Goal: Transaction & Acquisition: Purchase product/service

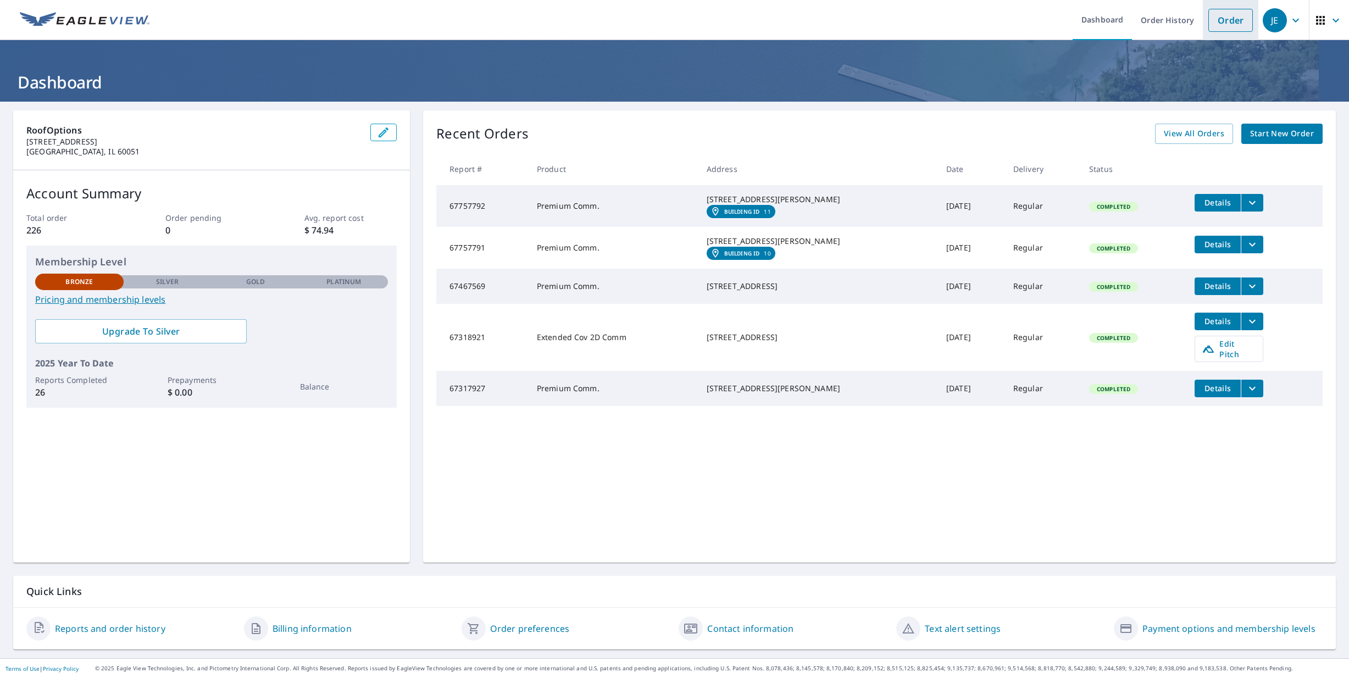
click at [1235, 23] on link "Order" at bounding box center [1231, 20] width 45 height 23
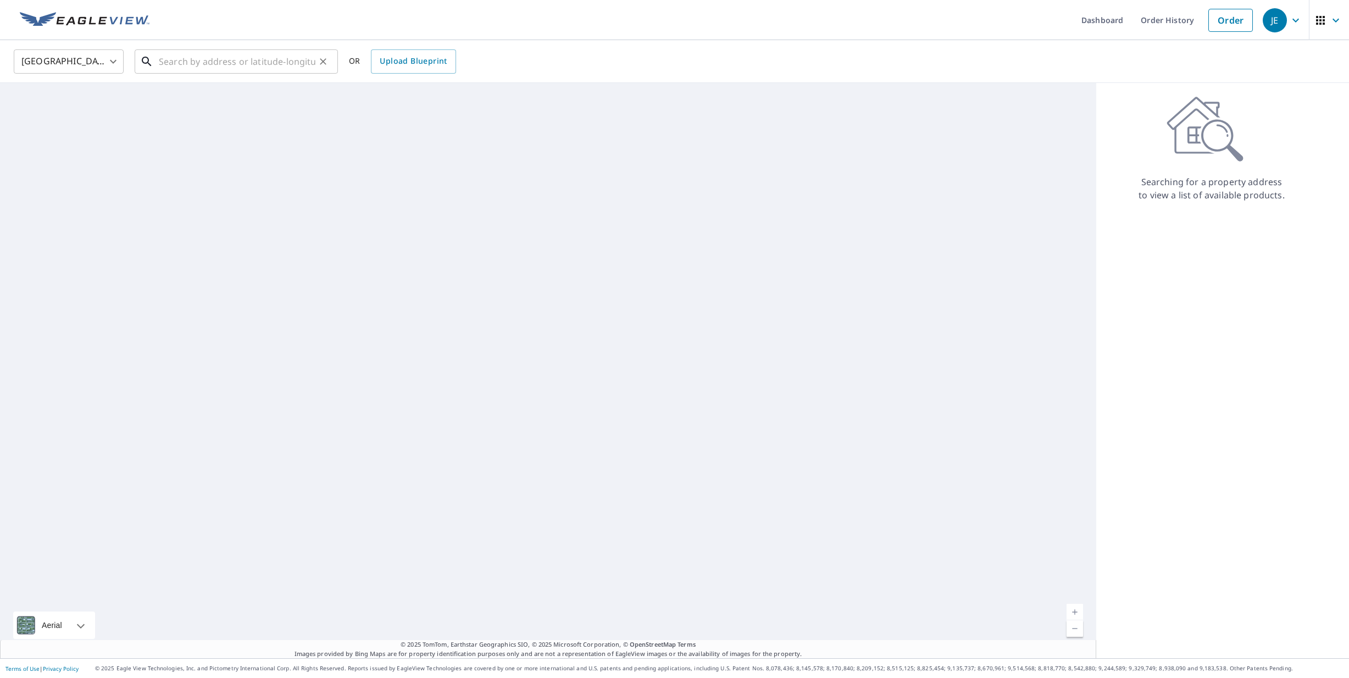
click at [247, 68] on input "text" at bounding box center [237, 61] width 157 height 31
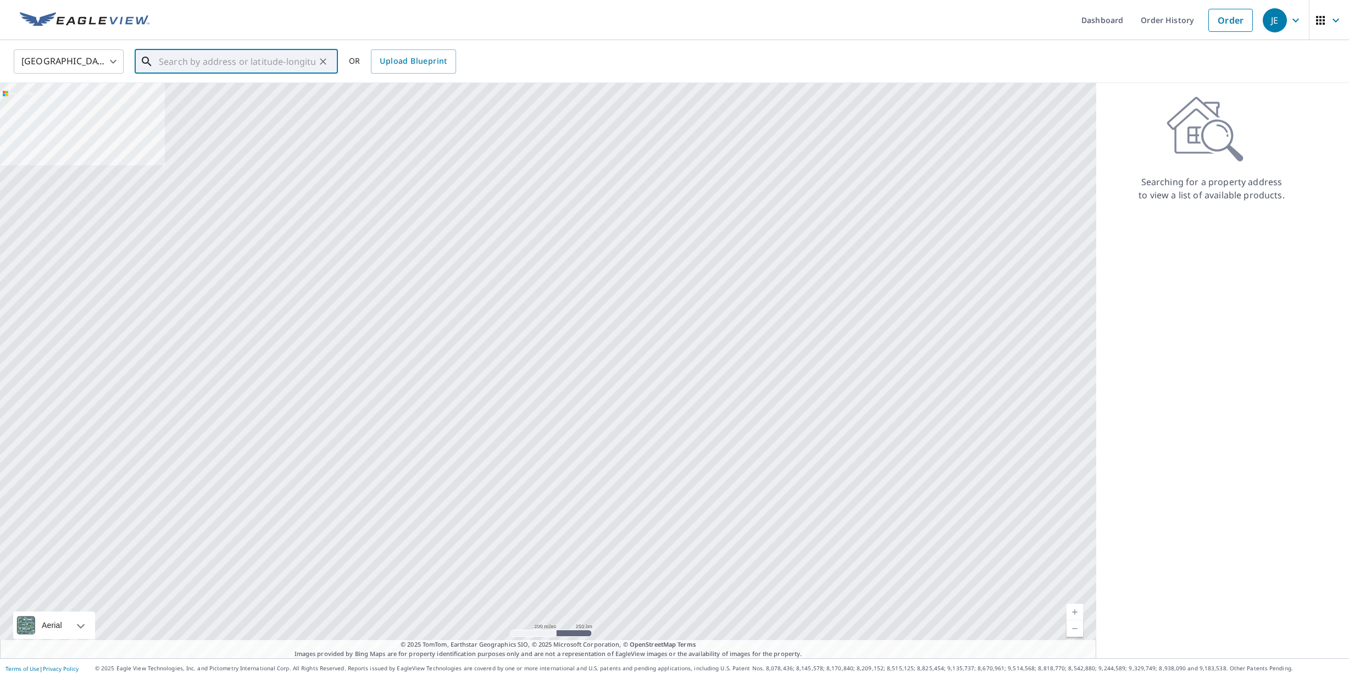
paste input "[STREET_ADDRESS]"
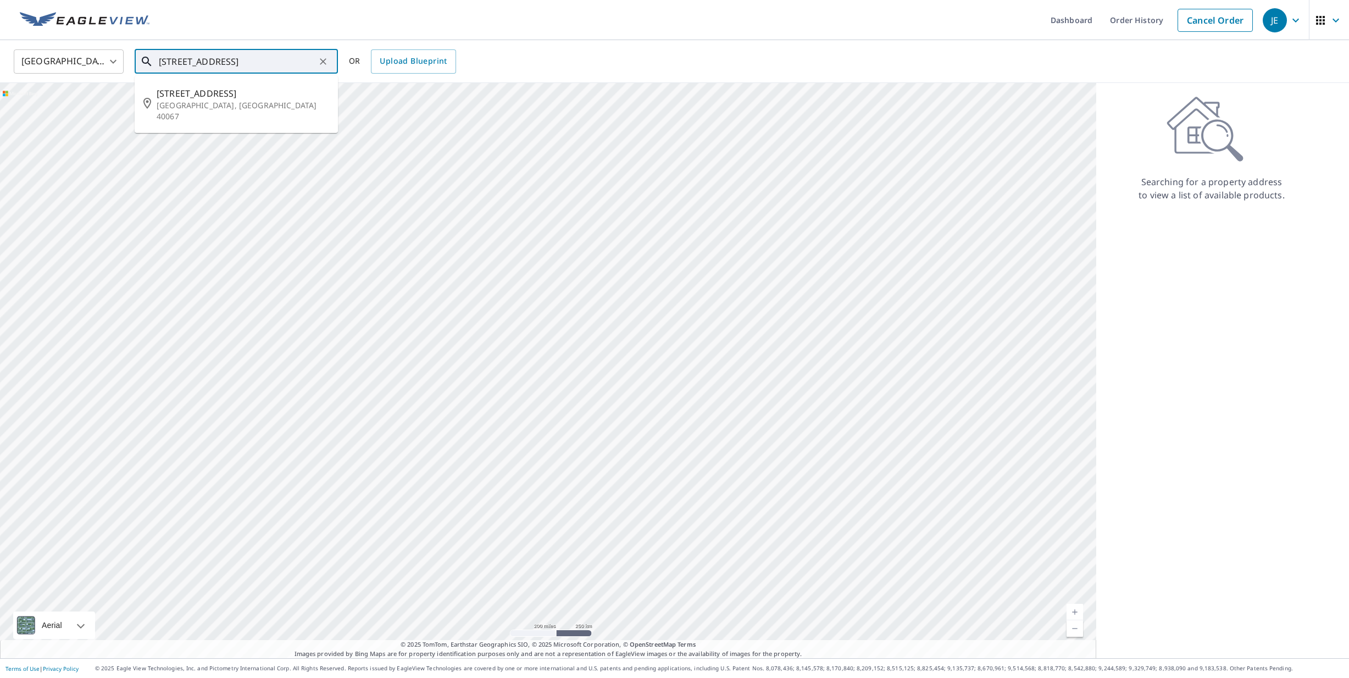
type input "[STREET_ADDRESS]"
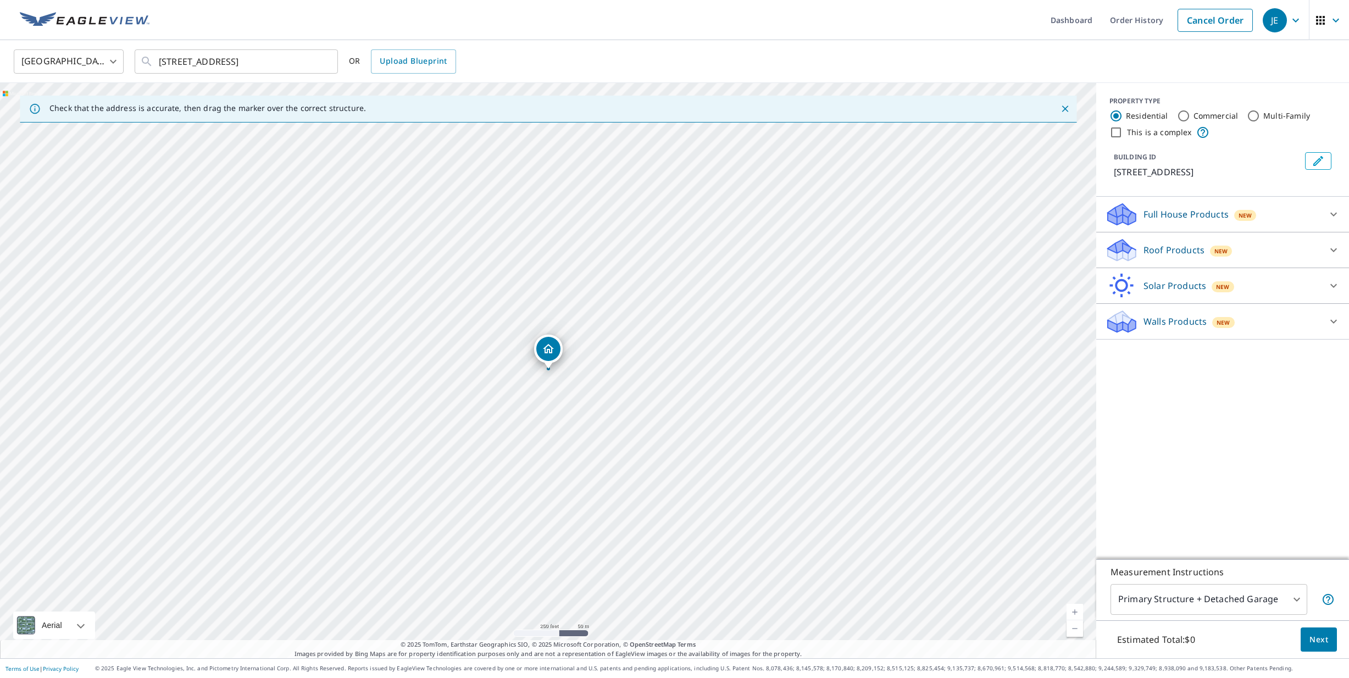
click at [1076, 613] on link "Current Level 17, Zoom In" at bounding box center [1075, 612] width 16 height 16
click at [1076, 613] on link "Current Level 18, Zoom In" at bounding box center [1075, 612] width 16 height 16
drag, startPoint x: 548, startPoint y: 347, endPoint x: 616, endPoint y: 439, distance: 114.3
click at [1080, 609] on link "Current Level 19, Zoom In" at bounding box center [1075, 612] width 16 height 16
click at [1077, 611] on link "Current Level 20, Zoom In Disabled" at bounding box center [1075, 612] width 16 height 16
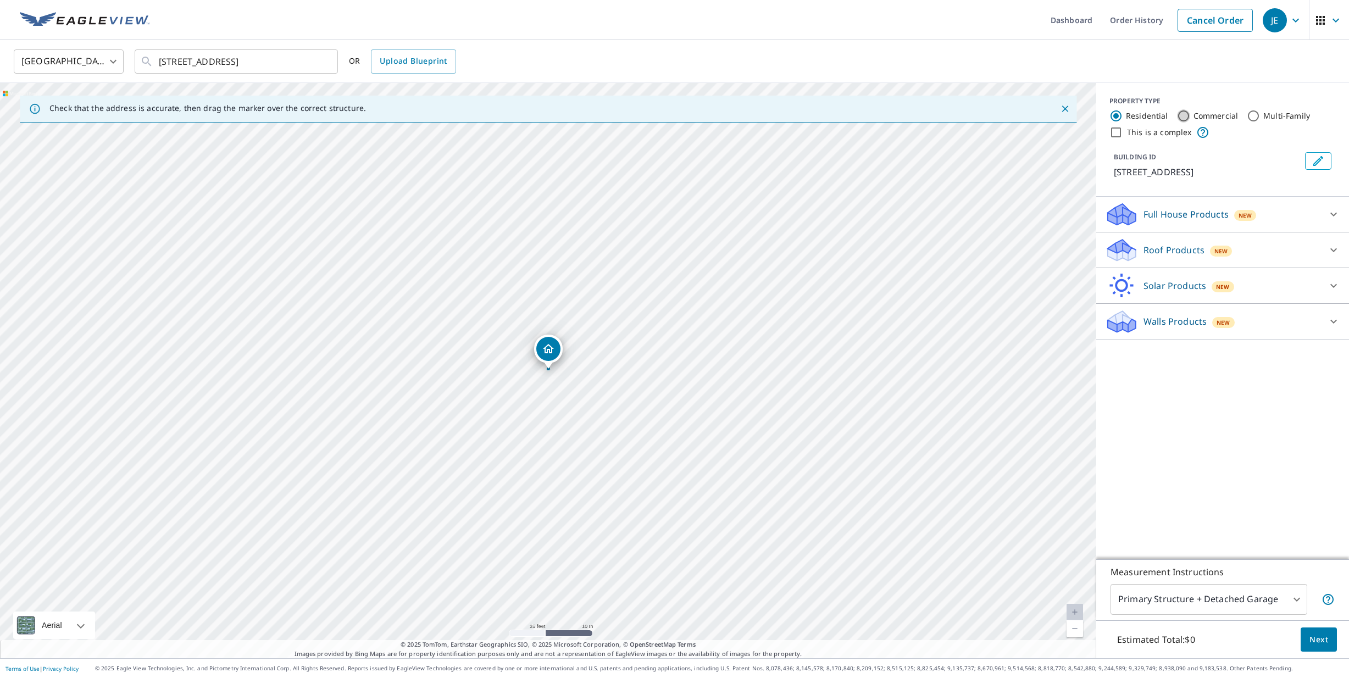
click at [1183, 118] on input "Commercial" at bounding box center [1183, 115] width 13 height 13
radio input "true"
type input "4"
click at [1335, 214] on icon at bounding box center [1334, 215] width 7 height 4
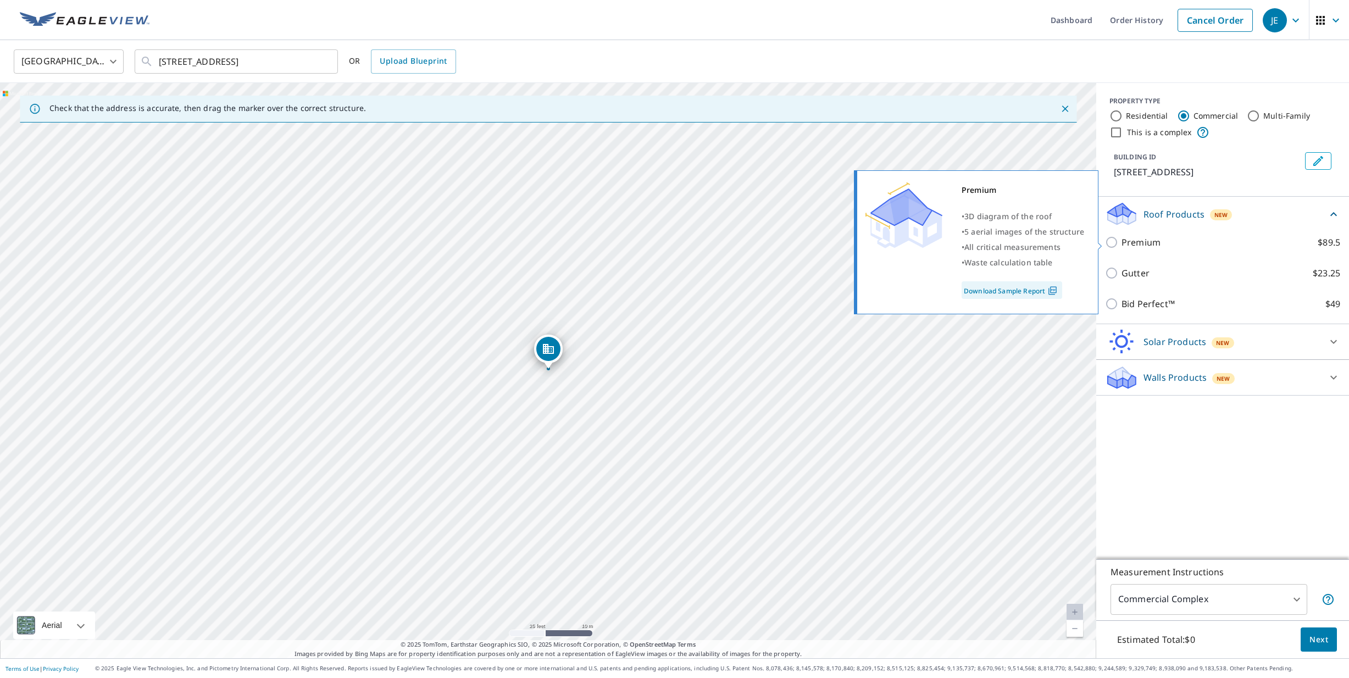
click at [1112, 247] on input "Premium $89.5" at bounding box center [1113, 242] width 16 height 13
checkbox input "true"
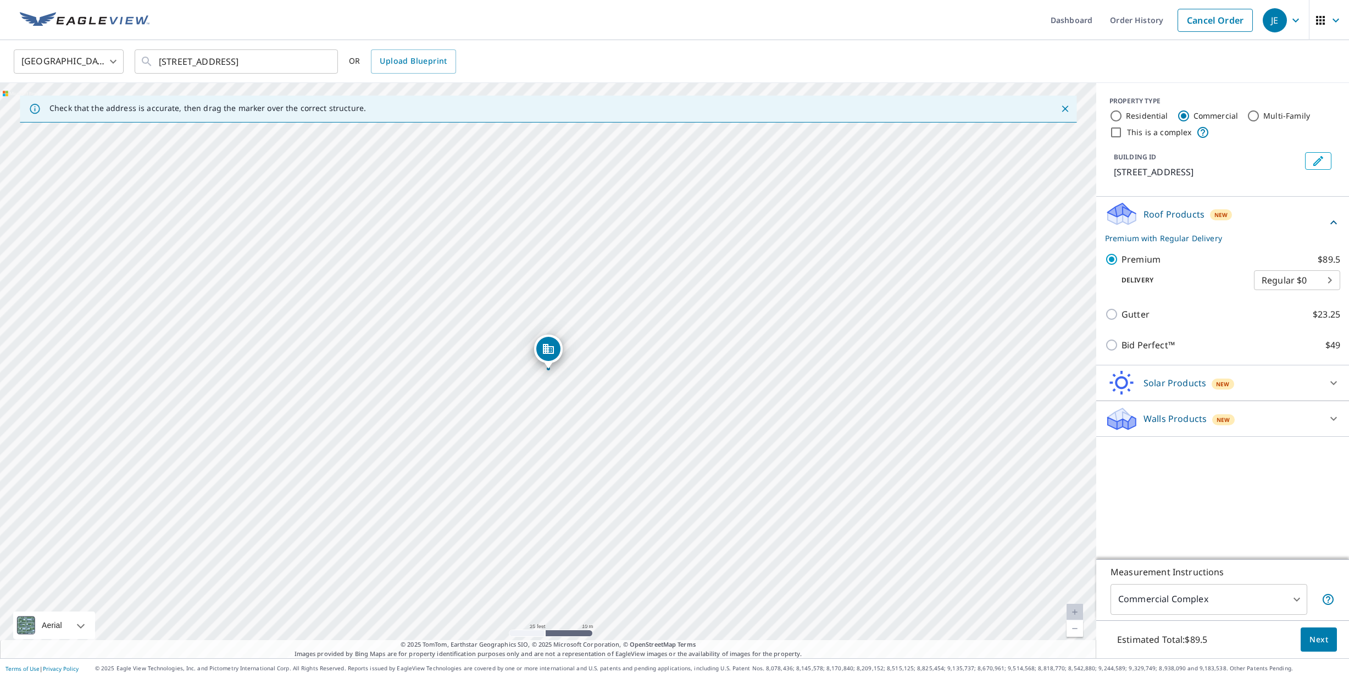
click at [1317, 640] on span "Next" at bounding box center [1319, 640] width 19 height 14
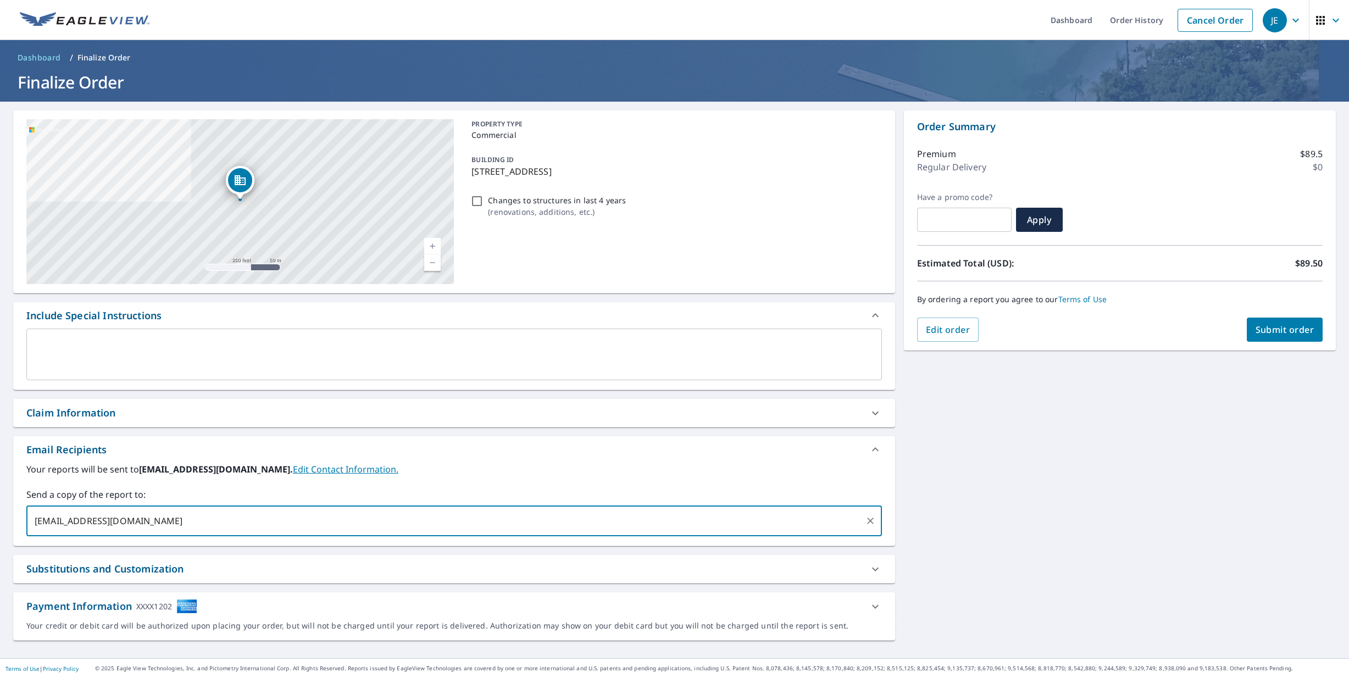
type input "[EMAIL_ADDRESS][DOMAIN_NAME]"
click at [1264, 328] on span "Submit order" at bounding box center [1285, 330] width 59 height 12
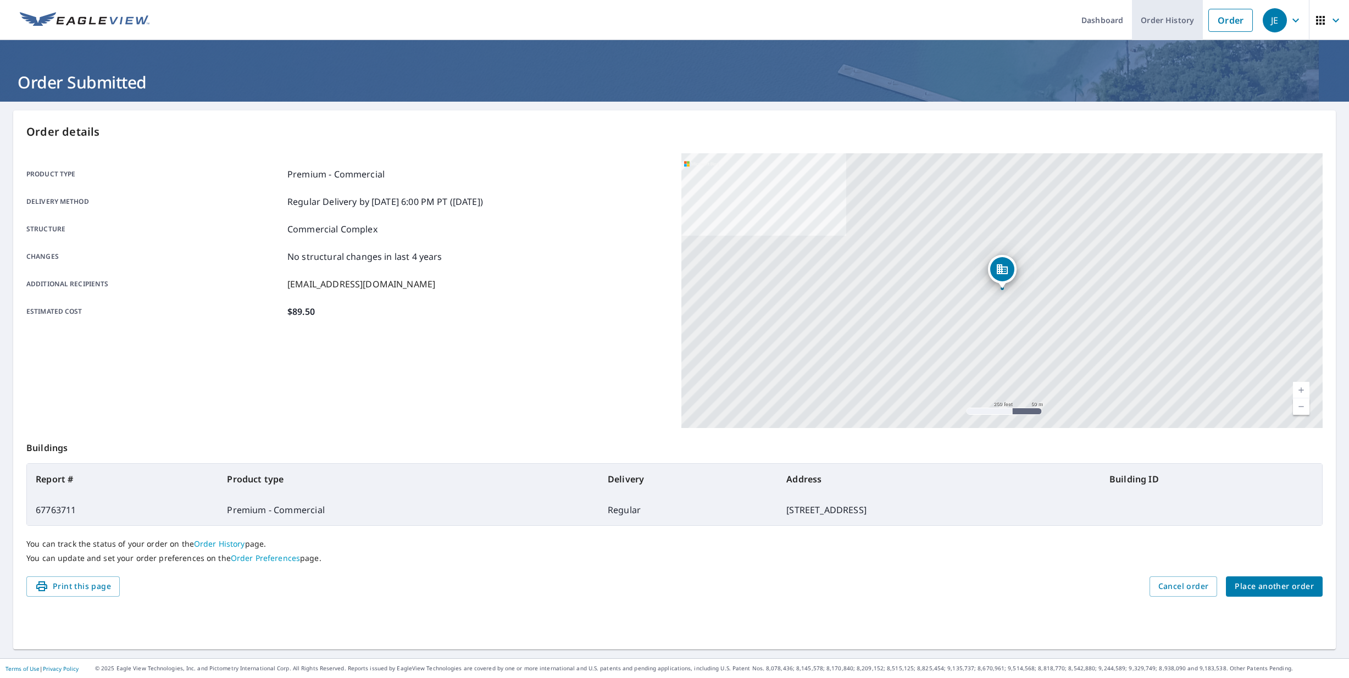
click at [1173, 20] on link "Order History" at bounding box center [1167, 20] width 71 height 40
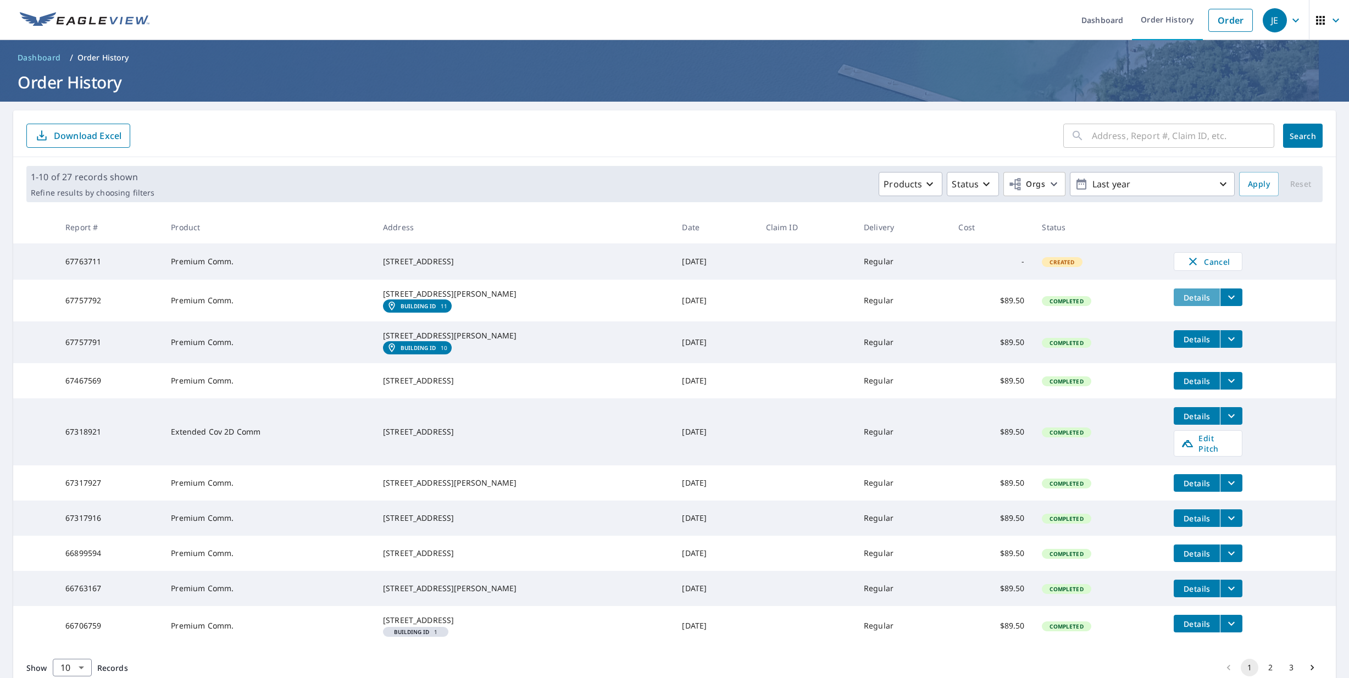
click at [1193, 303] on span "Details" at bounding box center [1197, 297] width 33 height 10
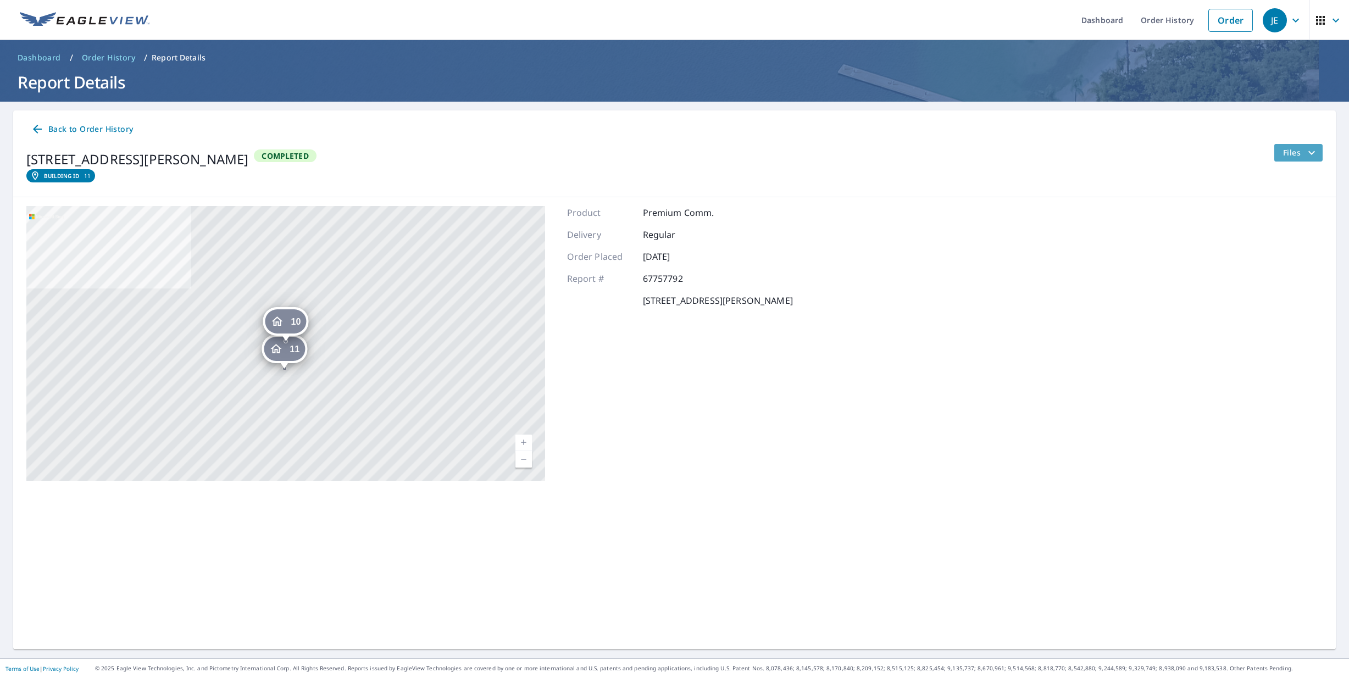
click at [1310, 149] on icon "filesDropdownBtn-67757792" at bounding box center [1311, 152] width 13 height 13
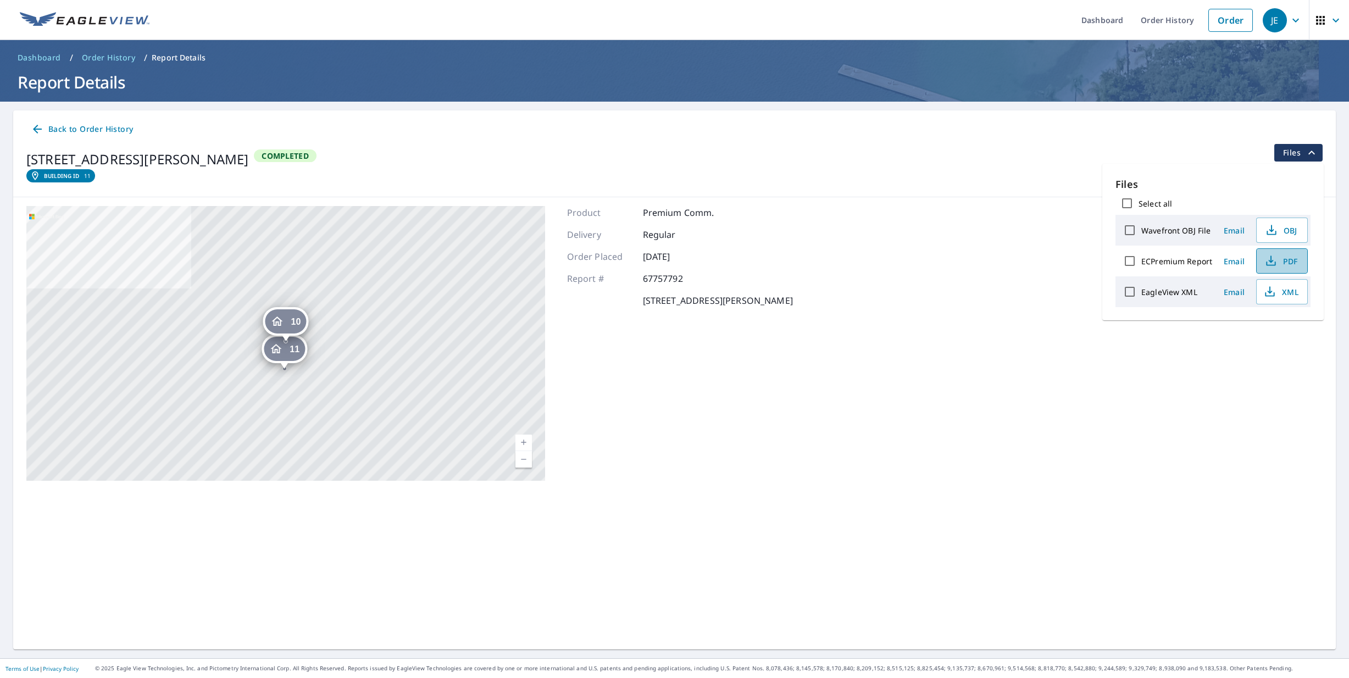
click at [1283, 262] on span "PDF" at bounding box center [1281, 260] width 35 height 13
click at [94, 129] on span "Back to Order History" at bounding box center [82, 130] width 102 height 14
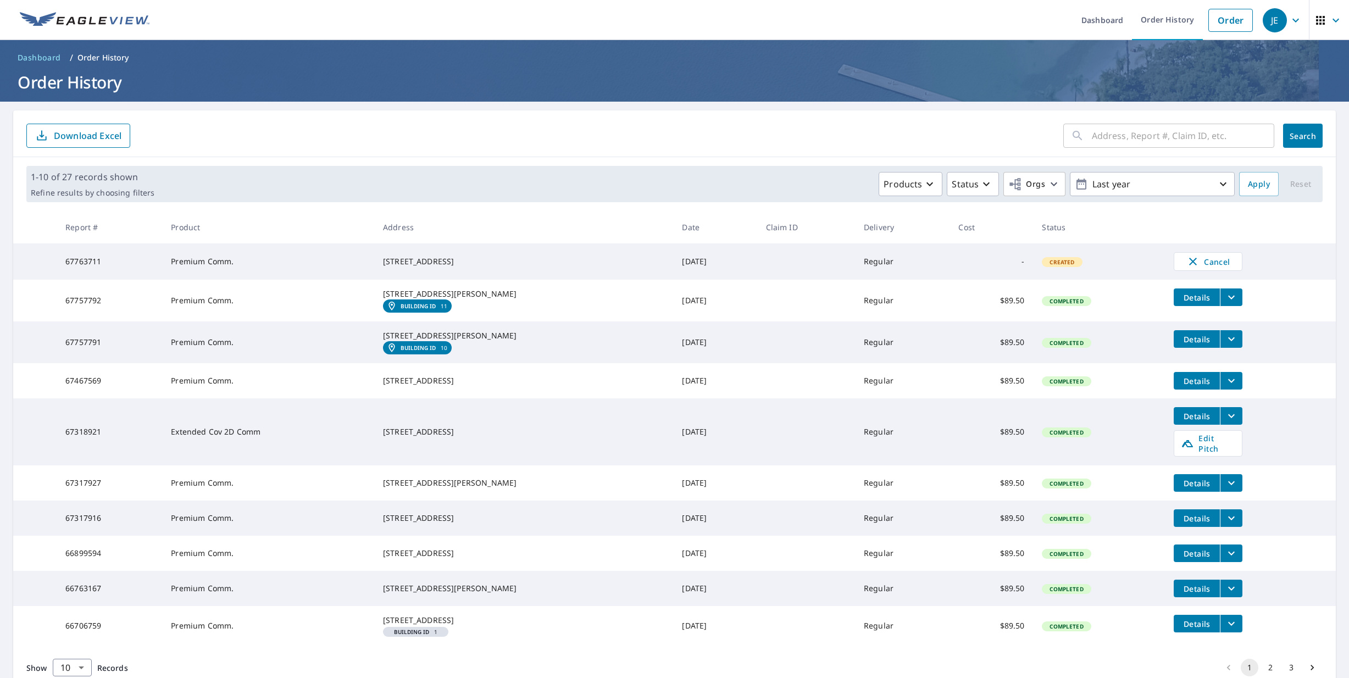
click at [1189, 345] on span "Details" at bounding box center [1197, 339] width 33 height 10
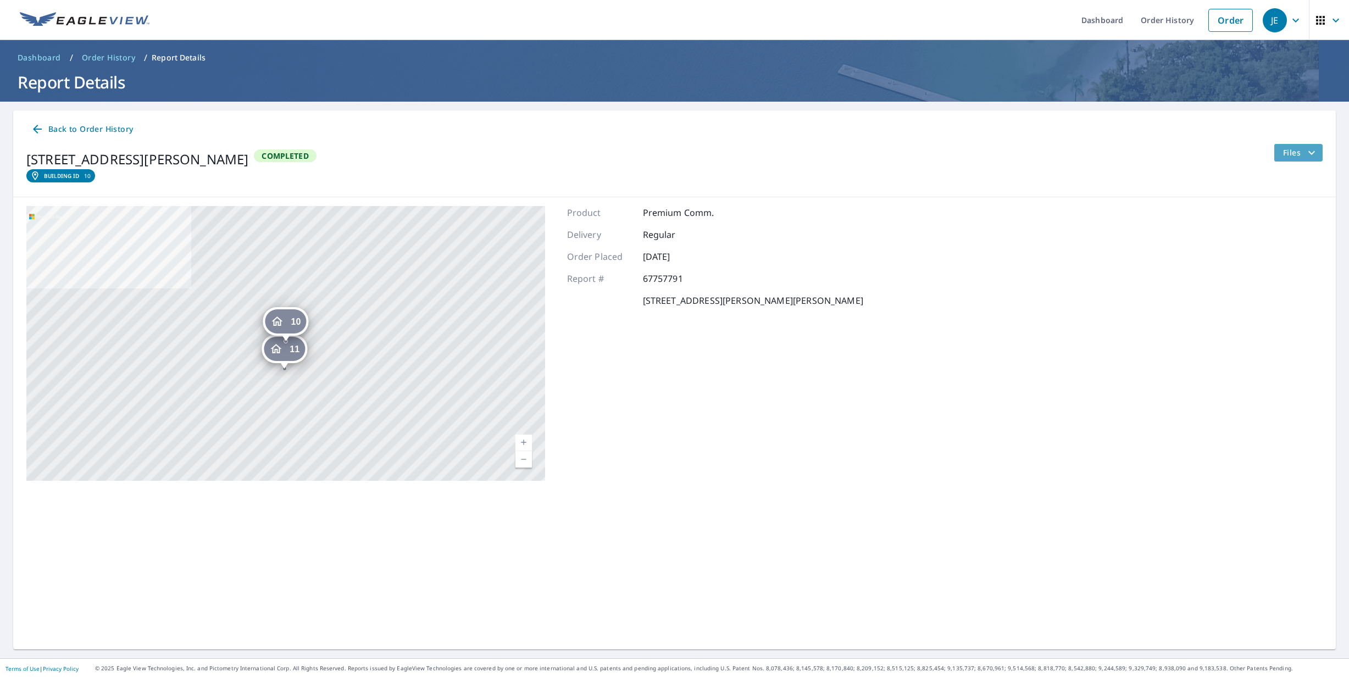
click at [1315, 151] on icon "filesDropdownBtn-67757791" at bounding box center [1312, 153] width 7 height 4
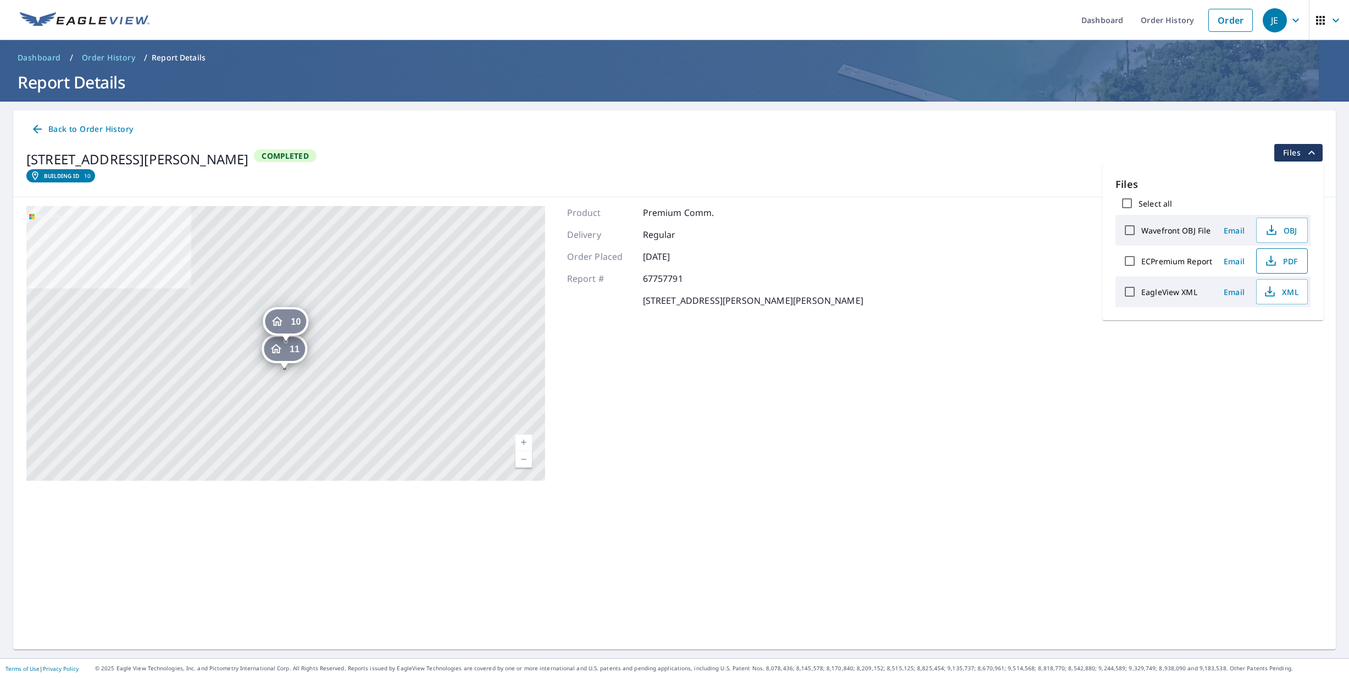
click at [1283, 261] on span "PDF" at bounding box center [1281, 260] width 35 height 13
click at [1292, 20] on icon "button" at bounding box center [1295, 20] width 13 height 13
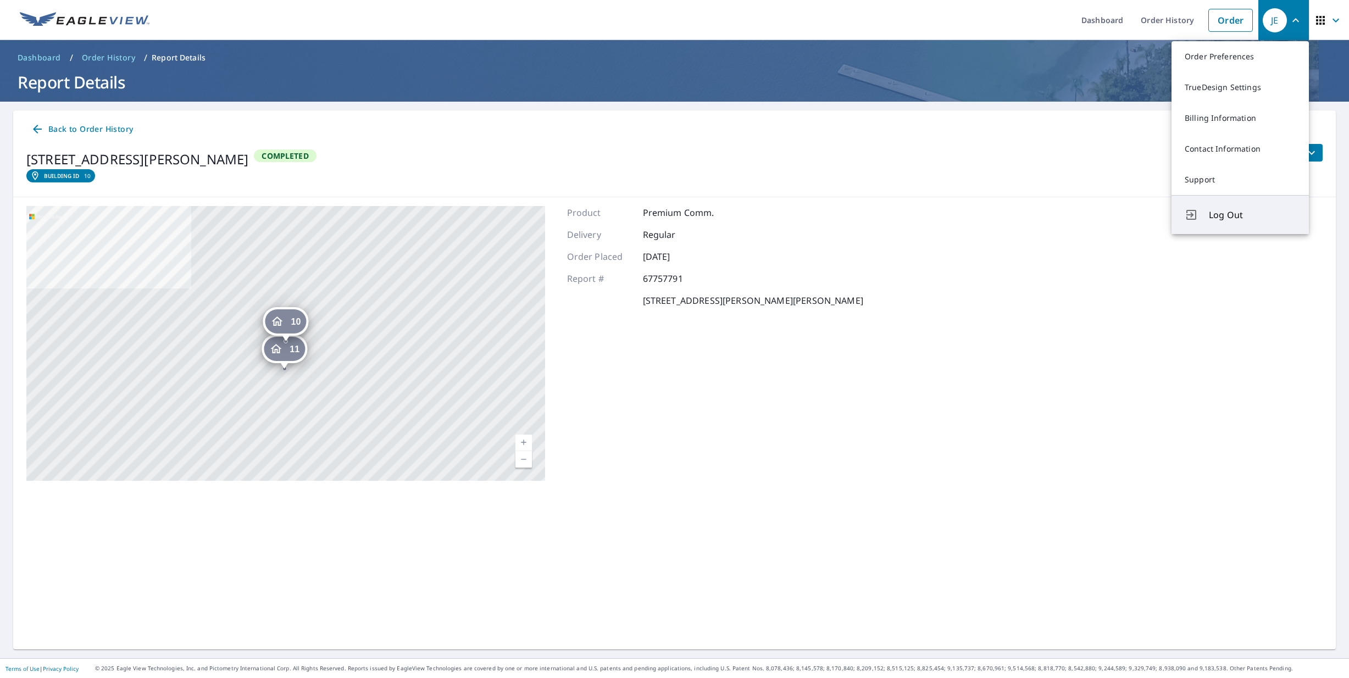
click at [1233, 220] on span "Log Out" at bounding box center [1252, 214] width 87 height 13
